Goal: Information Seeking & Learning: Find specific fact

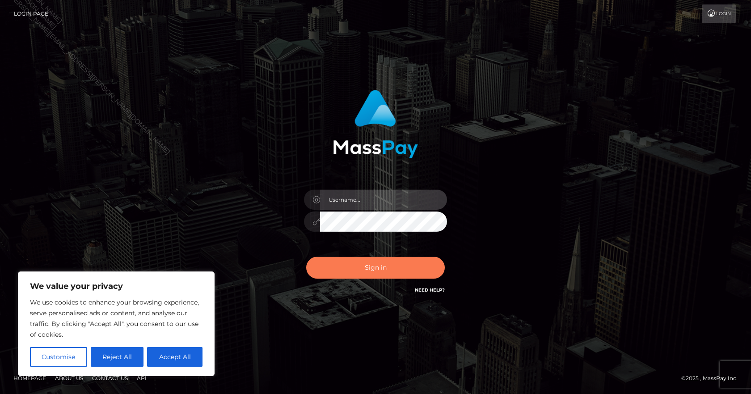
type input "[PERSON_NAME].B2Spin"
click at [385, 261] on button "Sign in" at bounding box center [375, 267] width 139 height 22
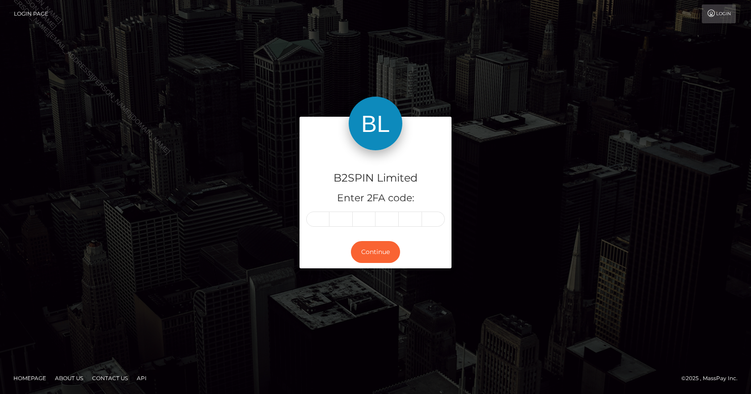
click at [318, 216] on input "text" at bounding box center [317, 218] width 23 height 15
type input "6"
type input "2"
type input "9"
type input "0"
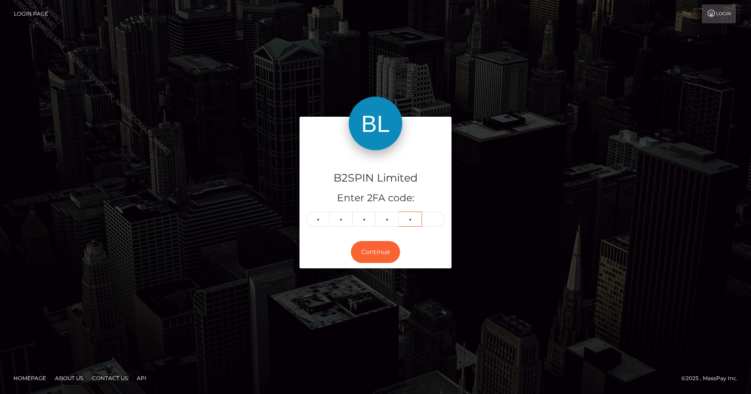
type input "6"
type input "7"
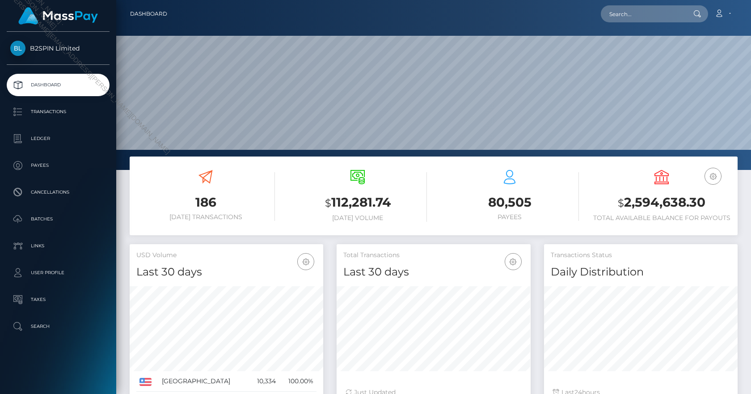
scroll to position [159, 194]
click at [85, 113] on p "Transactions" at bounding box center [58, 111] width 96 height 13
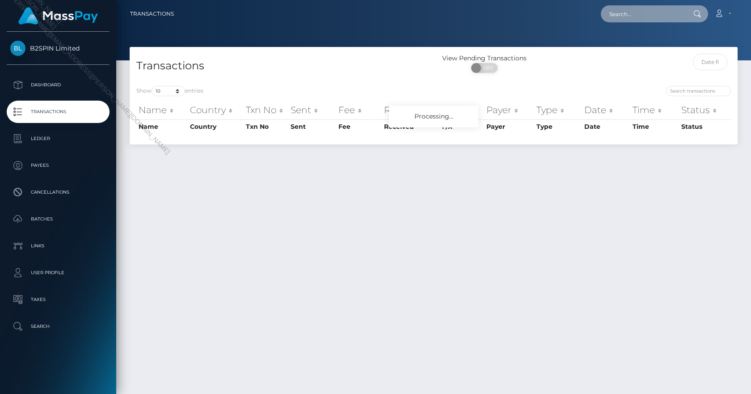
click at [658, 14] on input "text" at bounding box center [642, 13] width 84 height 17
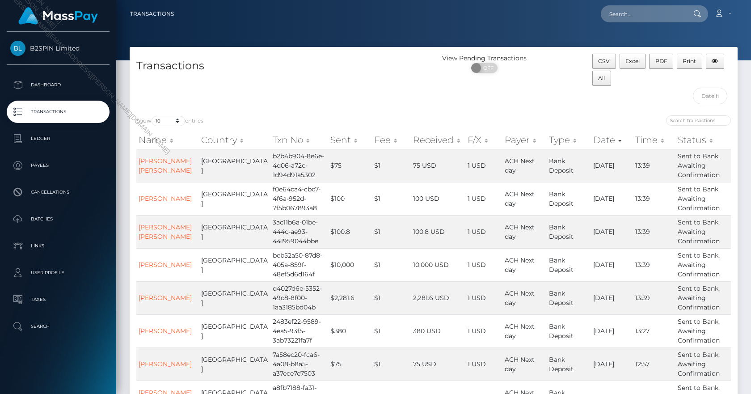
click at [488, 84] on div "View Pending Transactions ON OFF" at bounding box center [509, 81] width 152 height 55
click at [644, 12] on input "text" at bounding box center [642, 13] width 84 height 17
paste input "f353357d-376a-4ce5-9e66-ba1d5432e9fb"
click at [680, 17] on input "f353357d-376a-4ce5-9e66-ba1d5432e9fb" at bounding box center [642, 13] width 84 height 17
click at [674, 17] on input "f353357d-376a-4ce5-9e66-ba1d5432e9fb" at bounding box center [642, 13] width 84 height 17
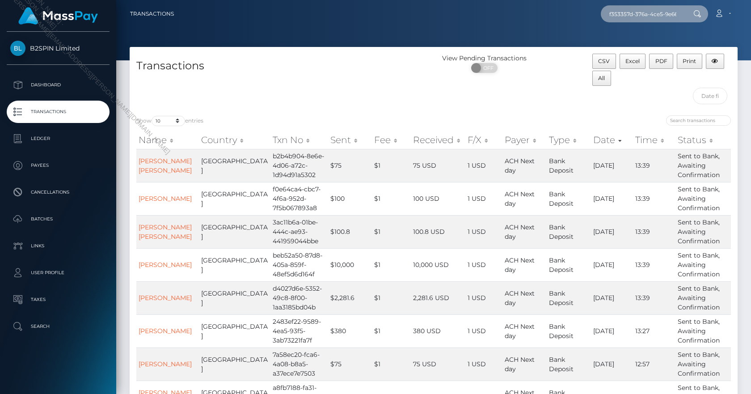
click at [674, 17] on input "f353357d-376a-4ce5-9e66-ba1d5432e9fb" at bounding box center [642, 13] width 84 height 17
paste input "3517464"
drag, startPoint x: 649, startPoint y: 16, endPoint x: 551, endPoint y: 16, distance: 97.4
click at [551, 16] on div "3517464 Loading... Loading... Account Edit Profile Logout" at bounding box center [459, 13] width 556 height 19
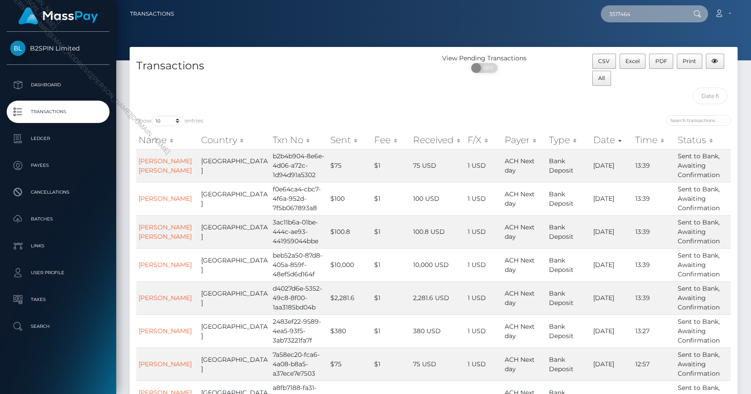
paste input "9e2fb18a-5d47-4032-90cc-460c0041f0a2"
click at [662, 15] on input "9e2fb18a-5d47-4032-90cc-460c0041f0a2" at bounding box center [642, 13] width 84 height 17
paste input "LIZBETH CARBAJAL"
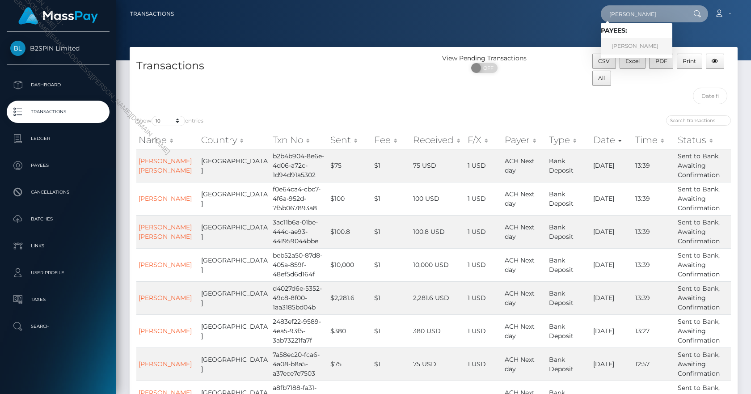
type input "LIZBETH CARBAJAL"
click at [650, 46] on link "Lizbeth Carbajal Abdullah" at bounding box center [635, 46] width 71 height 17
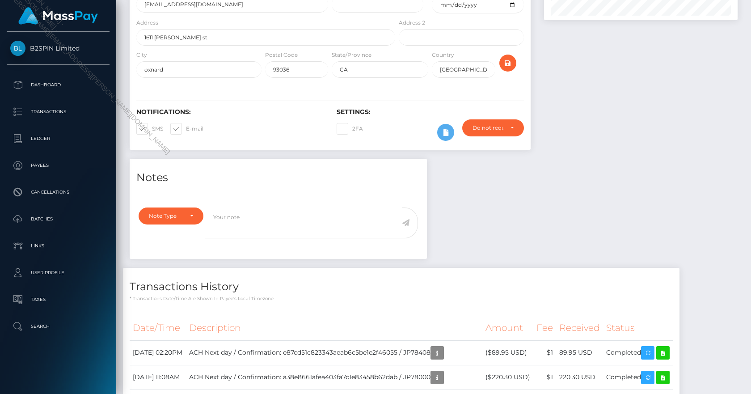
scroll to position [357, 0]
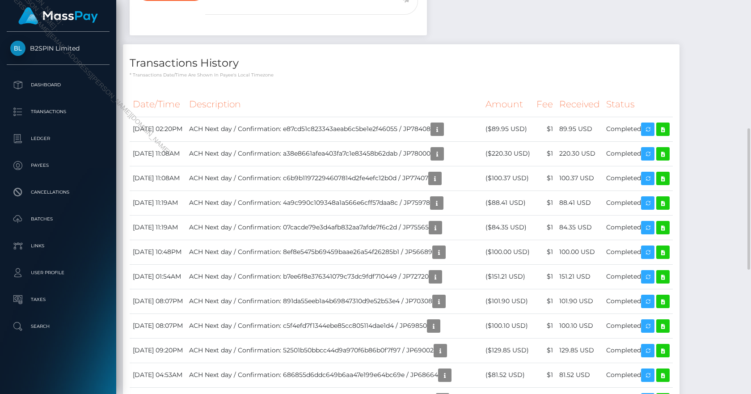
click at [576, 11] on div "Notes Note Type Compliance Clear Compliance General Note Type" at bounding box center [433, 321] width 621 height 772
